Goal: Information Seeking & Learning: Learn about a topic

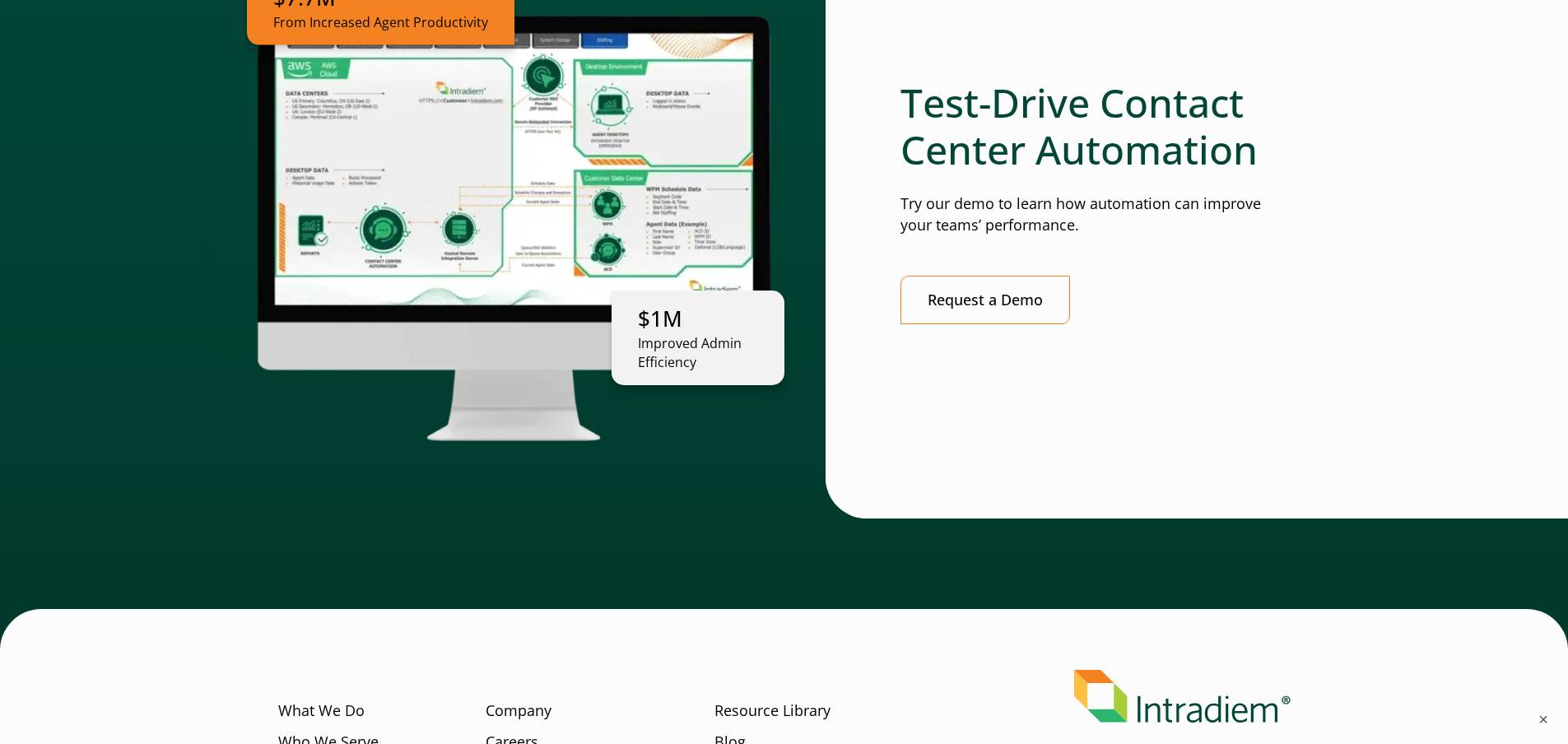
scroll to position [4031, 0]
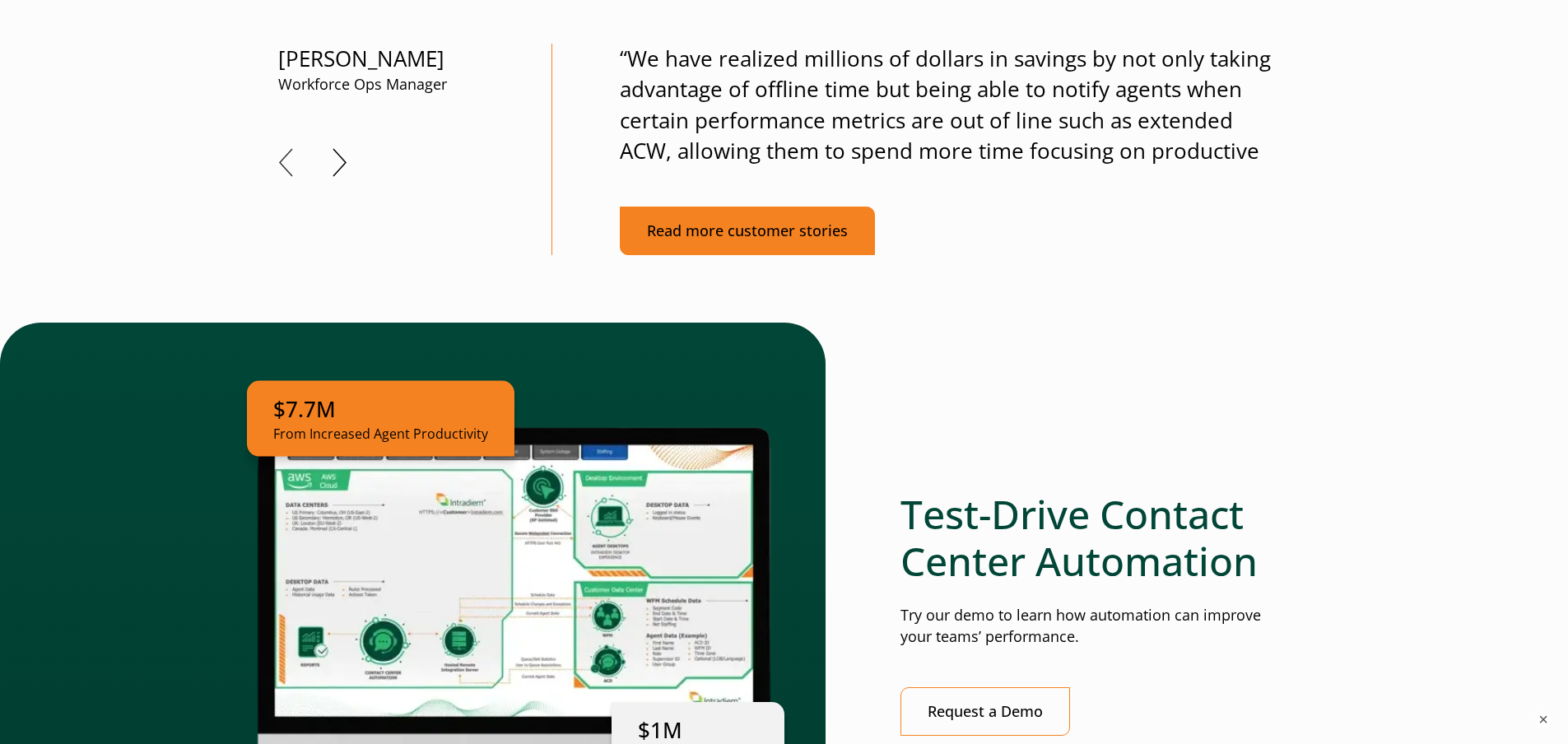
click at [740, 224] on link "Read more customer stories" at bounding box center [748, 231] width 256 height 49
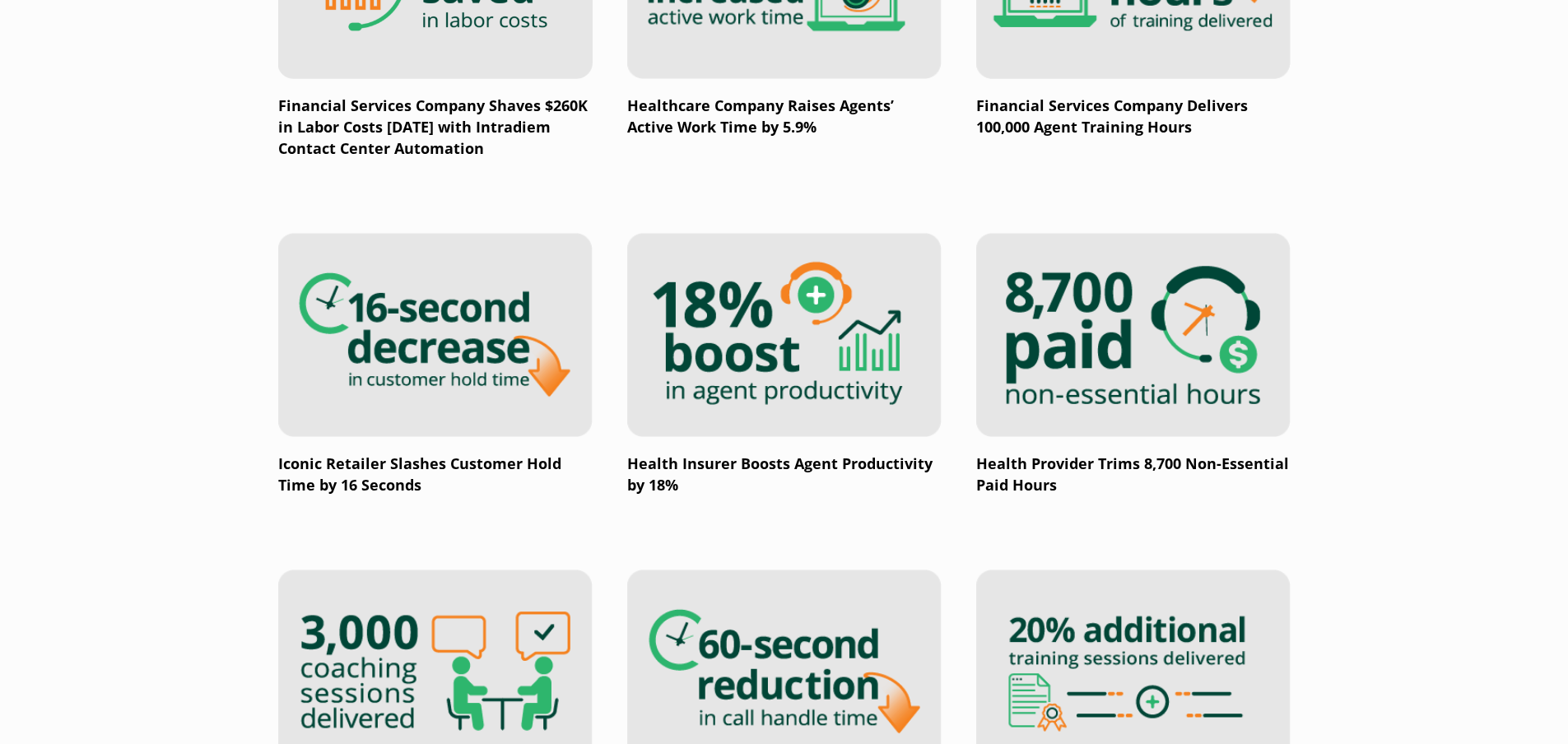
scroll to position [2139, 0]
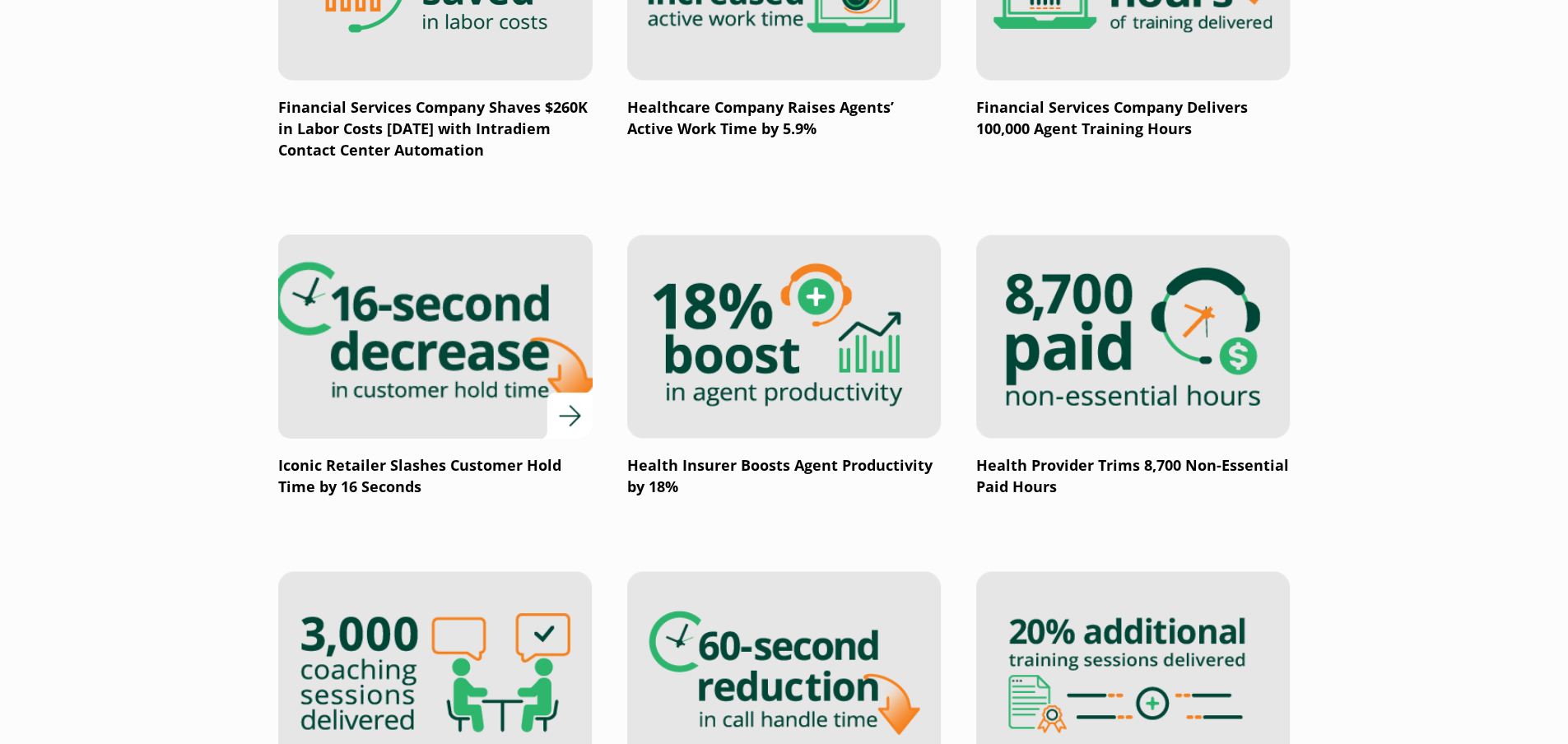
click at [477, 468] on p "Iconic Retailer Slashes Customer Hold Time by 16 Seconds" at bounding box center [434, 476] width 314 height 43
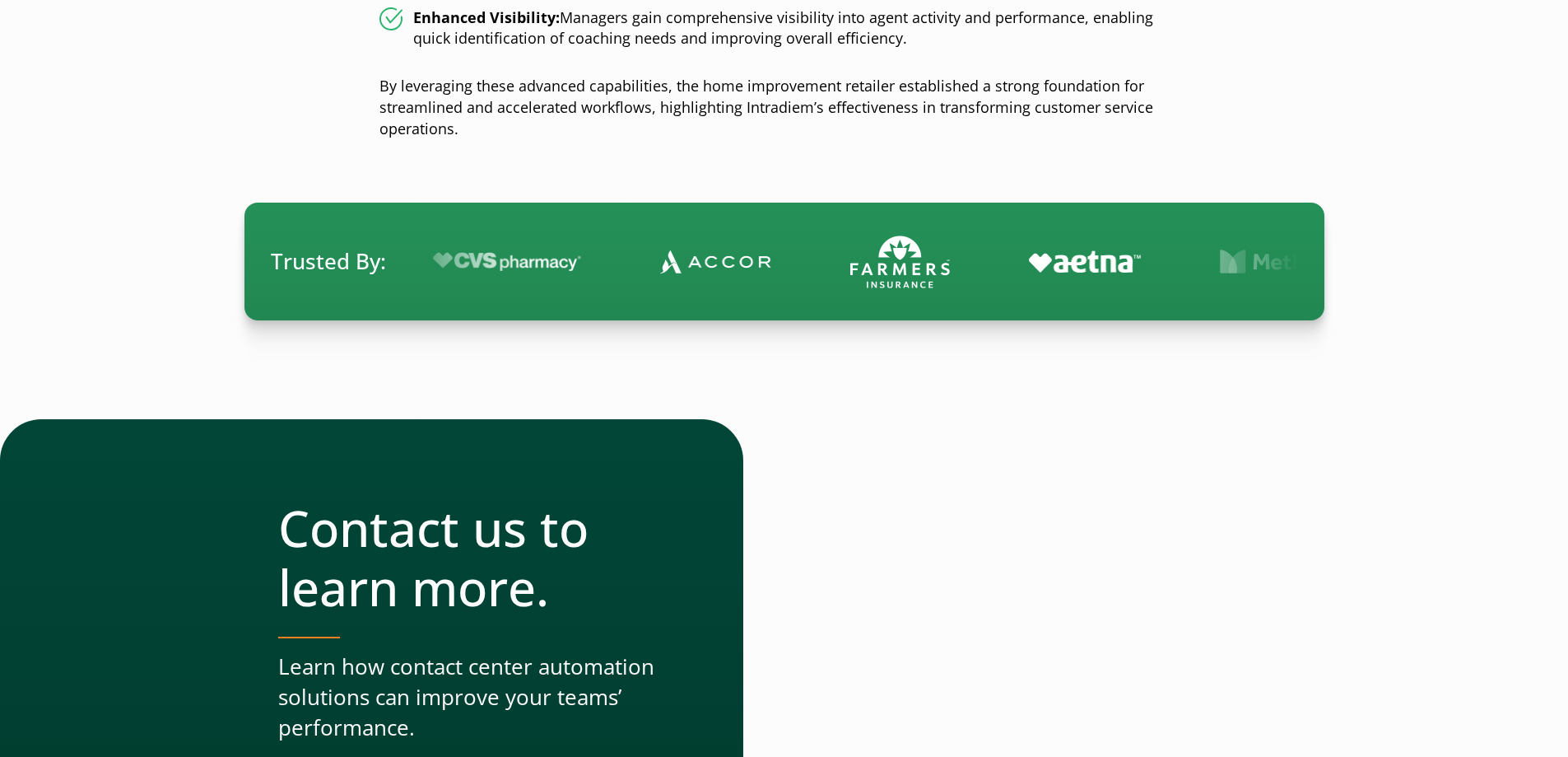
scroll to position [2387, 0]
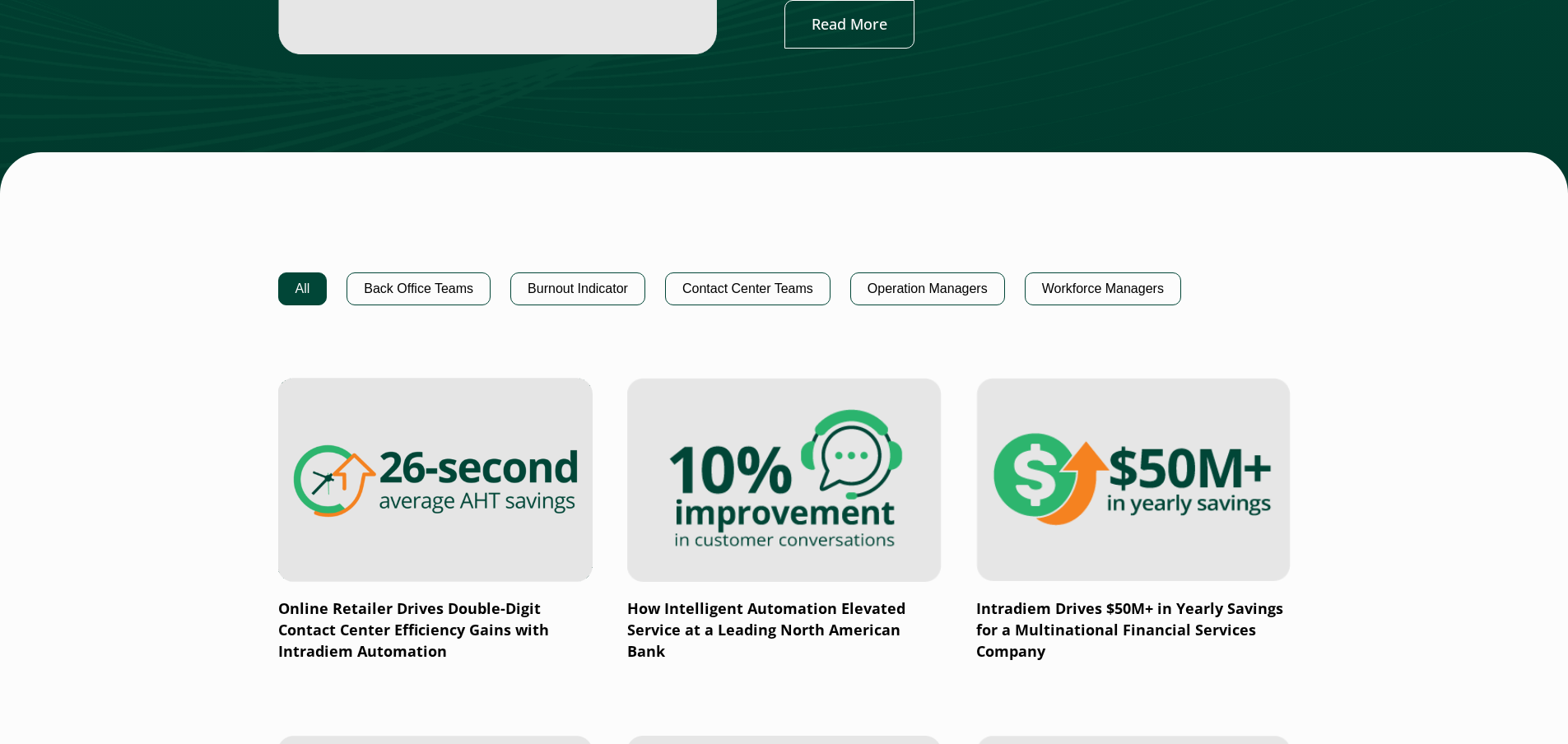
scroll to position [905, 0]
